Goal: Task Accomplishment & Management: Use online tool/utility

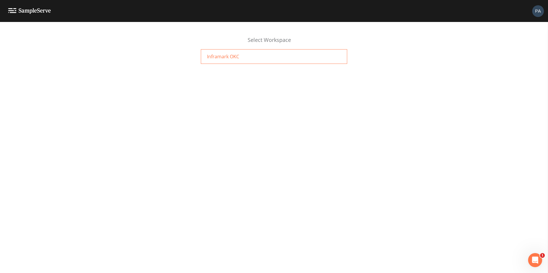
click at [219, 60] on span "Inframark OKC" at bounding box center [223, 56] width 32 height 7
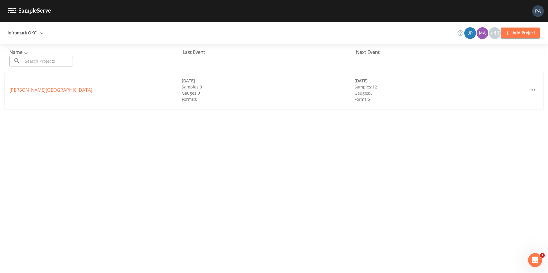
click at [185, 83] on div "09/30/2025" at bounding box center [268, 81] width 172 height 6
click at [11, 89] on link "Chisholm Creek" at bounding box center [50, 90] width 83 height 6
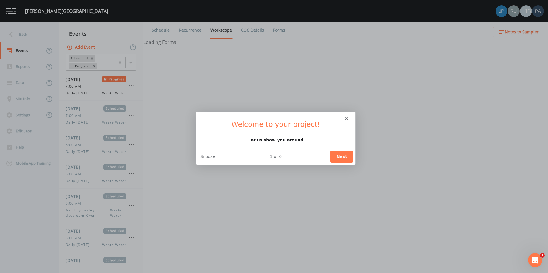
select select "092b3f94-5697-4c94-9891-da161916fdbb"
select select "b6a3c313-748b-4795-a028-792ad310bd60"
select select "092b3f94-5697-4c94-9891-da161916fdbb"
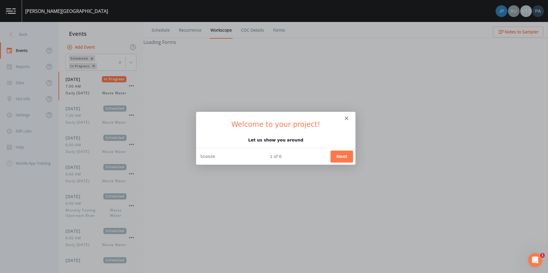
select select "b6a3c313-748b-4795-a028-792ad310bd60"
select select "092b3f94-5697-4c94-9891-da161916fdbb"
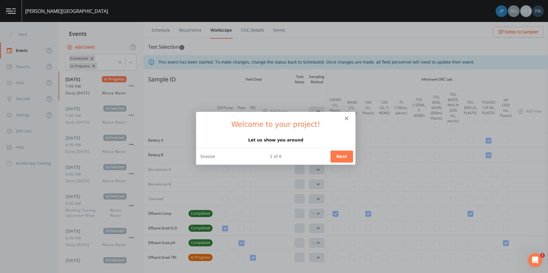
click at [344, 117] on div "Intercom messenger" at bounding box center [275, 115] width 159 height 8
click at [341, 157] on button "Next" at bounding box center [341, 156] width 23 height 12
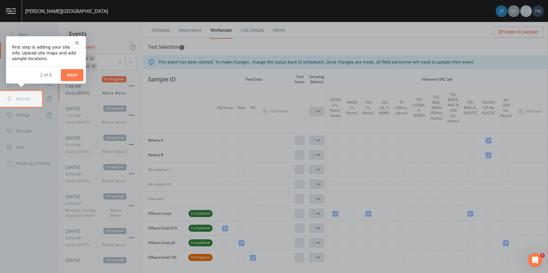
click at [74, 75] on button "Next" at bounding box center [72, 75] width 23 height 12
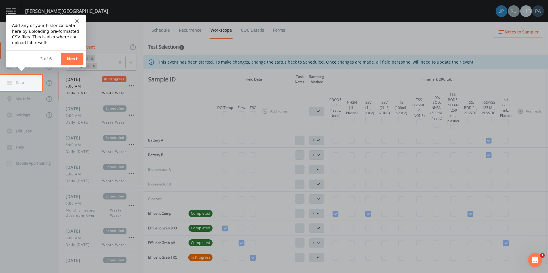
click at [65, 58] on button "Next" at bounding box center [72, 58] width 23 height 12
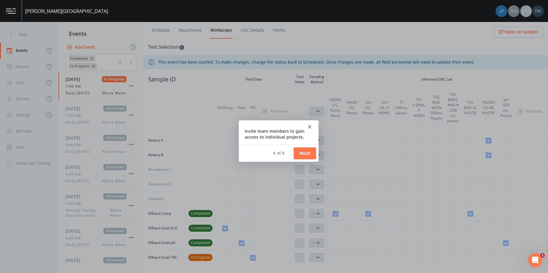
click at [313, 153] on button "Next" at bounding box center [304, 153] width 23 height 12
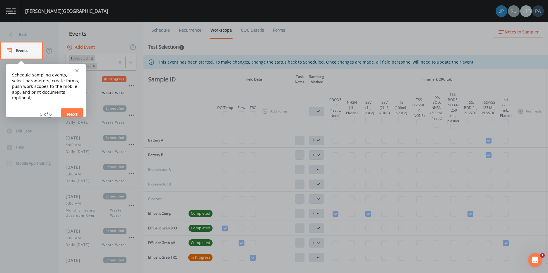
click at [73, 109] on button "Next" at bounding box center [72, 114] width 23 height 12
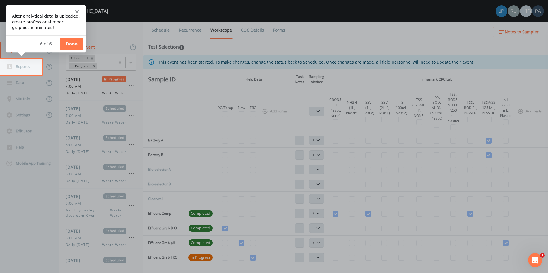
click at [70, 45] on button "Done" at bounding box center [71, 44] width 24 height 12
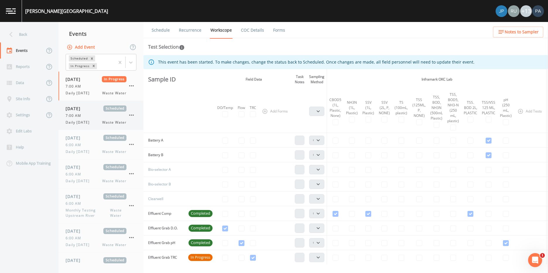
click at [90, 116] on div "7:00 AM" at bounding box center [96, 115] width 61 height 5
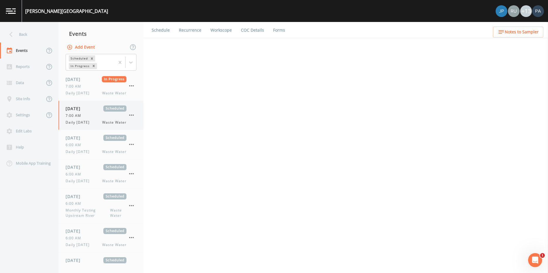
select select "092b3f94-5697-4c94-9891-da161916fdbb"
select select "b6a3c313-748b-4795-a028-792ad310bd60"
select select "092b3f94-5697-4c94-9891-da161916fdbb"
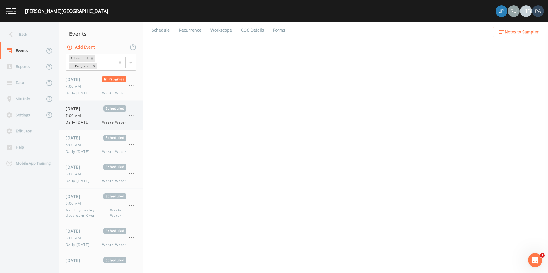
select select "b6a3c313-748b-4795-a028-792ad310bd60"
select select "092b3f94-5697-4c94-9891-da161916fdbb"
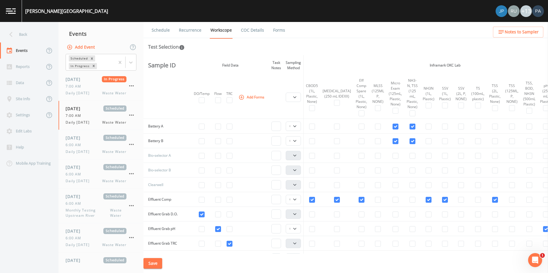
click at [248, 29] on link "COC Details" at bounding box center [252, 30] width 25 height 16
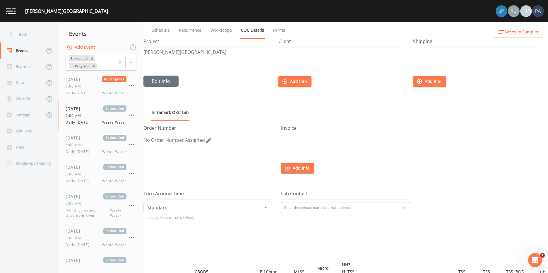
click at [155, 29] on link "Schedule" at bounding box center [161, 30] width 20 height 16
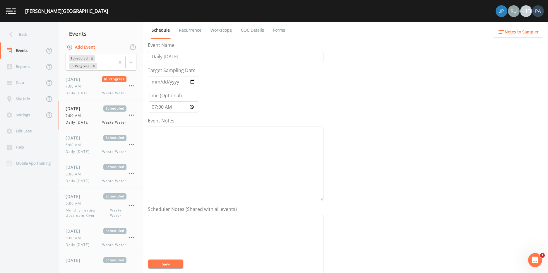
click at [188, 28] on link "Recurrence" at bounding box center [190, 30] width 24 height 16
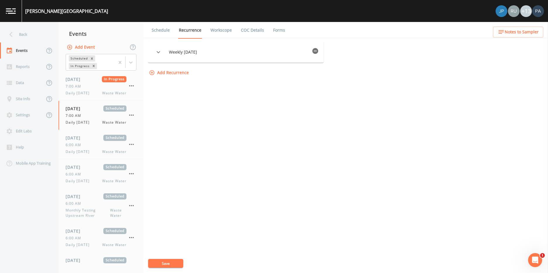
click at [160, 52] on icon "button" at bounding box center [159, 52] width 4 height 2
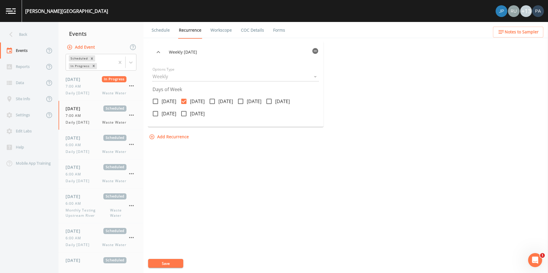
click at [162, 52] on icon "button" at bounding box center [158, 52] width 7 height 7
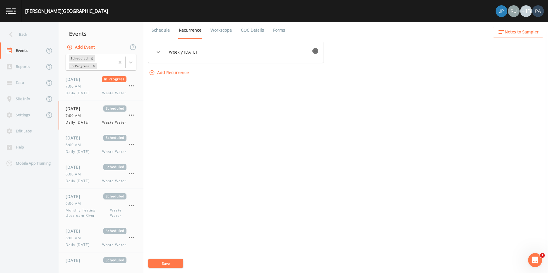
click at [281, 30] on link "Forms" at bounding box center [279, 30] width 14 height 16
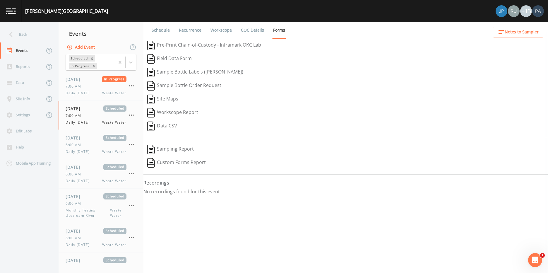
click at [224, 32] on link "Workscope" at bounding box center [221, 30] width 23 height 16
select select "092b3f94-5697-4c94-9891-da161916fdbb"
select select "b6a3c313-748b-4795-a028-792ad310bd60"
select select "092b3f94-5697-4c94-9891-da161916fdbb"
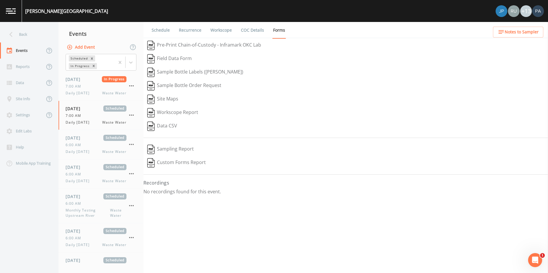
select select "092b3f94-5697-4c94-9891-da161916fdbb"
select select "b6a3c313-748b-4795-a028-792ad310bd60"
select select "092b3f94-5697-4c94-9891-da161916fdbb"
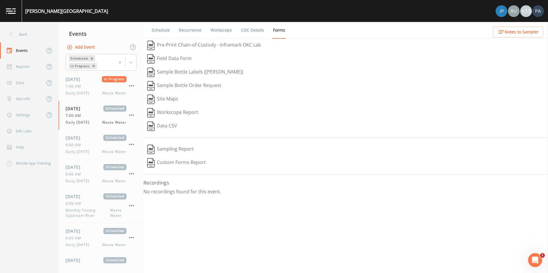
select select "092b3f94-5697-4c94-9891-da161916fdbb"
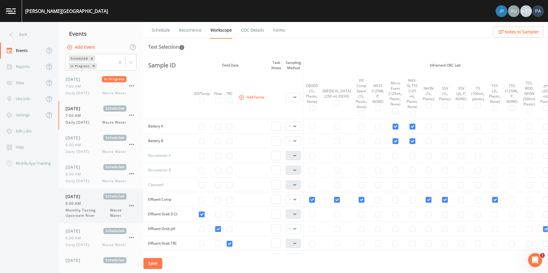
click at [89, 220] on div "10/02/2025 Scheduled 6:00 AM Monthly Testing Upstream River Waste Water" at bounding box center [101, 205] width 85 height 34
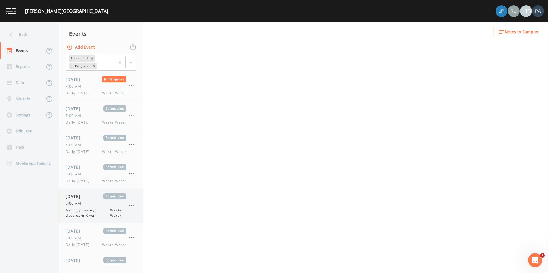
select select "b6a3c313-748b-4795-a028-792ad310bd60"
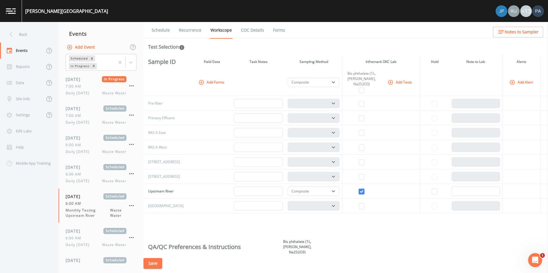
scroll to position [263, 0]
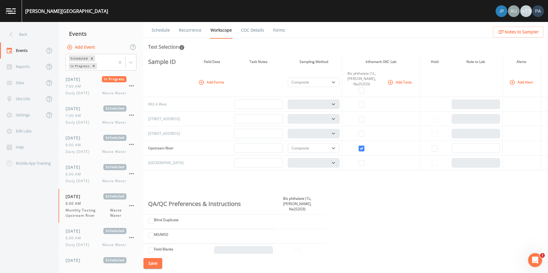
click at [356, 76] on div "Bis phthalate (1L, Amber Glass, Na2S2O3)" at bounding box center [361, 79] width 34 height 16
click at [161, 149] on td "Upstream River" at bounding box center [164, 148] width 43 height 15
click at [297, 147] on select "Composite Grab" at bounding box center [314, 147] width 52 height 9
select select "092b3f94-5697-4c94-9891-da161916fdbb"
click at [288, 143] on select "Composite Grab" at bounding box center [314, 147] width 52 height 9
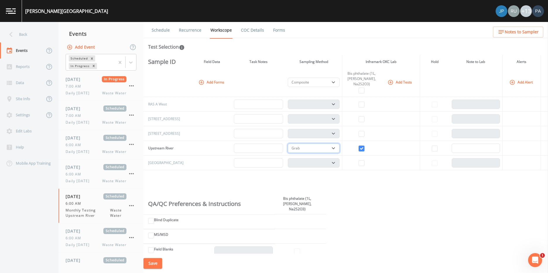
select select "092b3f94-5697-4c94-9891-da161916fdbb"
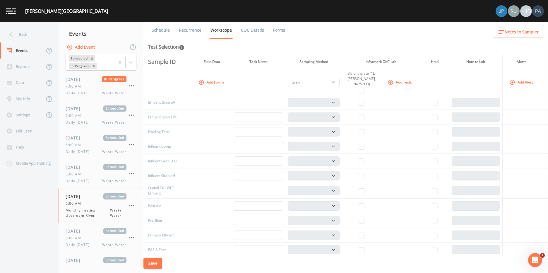
scroll to position [76, 0]
click at [352, 80] on div "Bis phthalate (1L, Amber Glass, Na2S2O3)" at bounding box center [361, 79] width 34 height 16
click at [358, 72] on div "Bis phthalate (1L, Amber Glass, Na2S2O3)" at bounding box center [361, 79] width 34 height 16
click at [156, 263] on button "Save" at bounding box center [152, 263] width 19 height 11
